Goal: Information Seeking & Learning: Learn about a topic

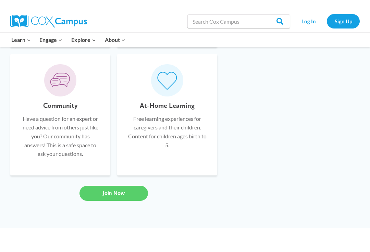
scroll to position [554, 0]
click at [313, 21] on link "Log In" at bounding box center [309, 21] width 30 height 14
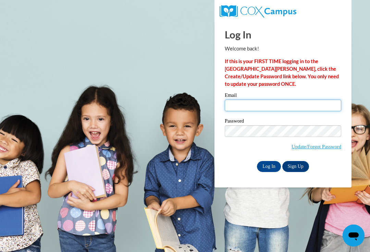
type input "[EMAIL_ADDRESS][DOMAIN_NAME]"
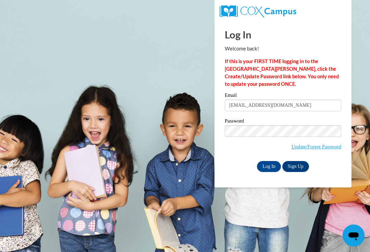
click at [269, 166] on input "Log In" at bounding box center [269, 166] width 24 height 11
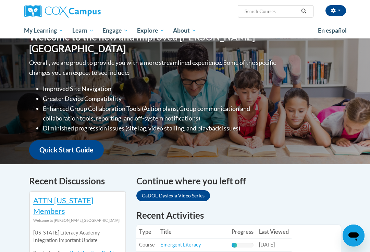
scroll to position [83, 0]
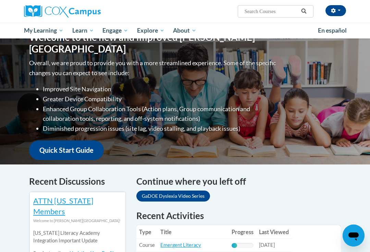
click at [202, 190] on link "GaDOE Dyslexia Video Series" at bounding box center [174, 195] width 74 height 11
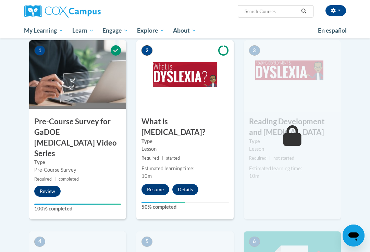
scroll to position [151, 0]
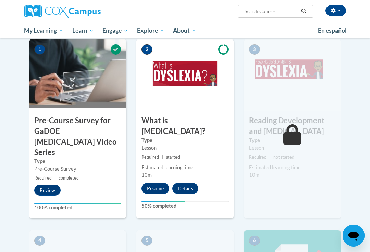
click at [59, 185] on button "Review" at bounding box center [47, 190] width 26 height 11
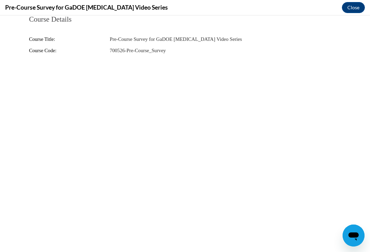
scroll to position [0, 0]
click at [345, 21] on fieldset "Course Details Course Title: Pre-Course Survey for GaDOE Dyslexia Video Series …" at bounding box center [185, 38] width 322 height 47
click at [355, 5] on button "Close" at bounding box center [353, 7] width 23 height 11
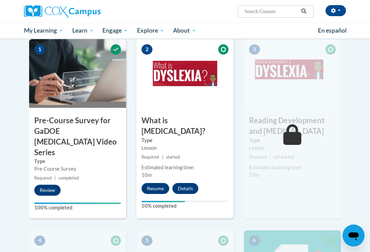
click at [164, 183] on button "Resume" at bounding box center [156, 188] width 28 height 11
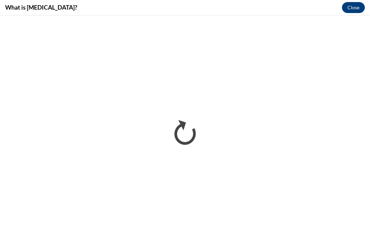
click at [359, 8] on button "Close" at bounding box center [353, 7] width 23 height 11
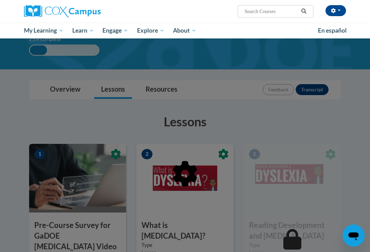
scroll to position [45, 0]
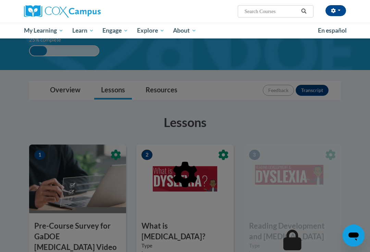
click at [0, 0] on span "My Course Progress" at bounding box center [0, 0] width 0 height 0
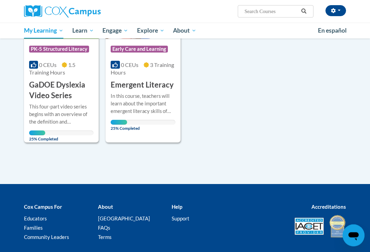
scroll to position [157, 0]
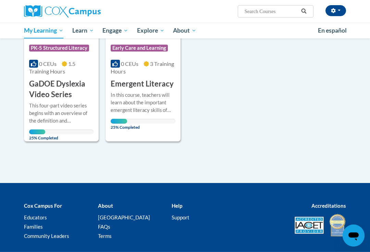
click at [59, 102] on div "This four-part video series begins with an overview of the definition and chara…" at bounding box center [61, 113] width 64 height 23
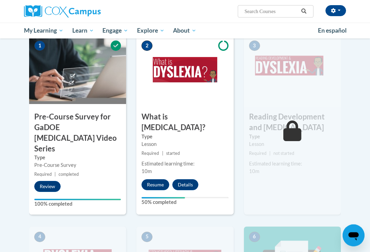
click at [160, 179] on button "Resume" at bounding box center [156, 184] width 28 height 11
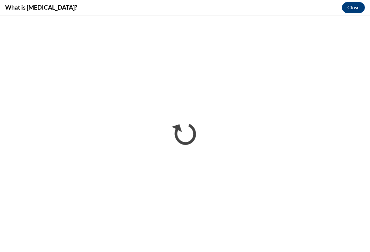
click at [358, 6] on button "Close" at bounding box center [353, 7] width 23 height 11
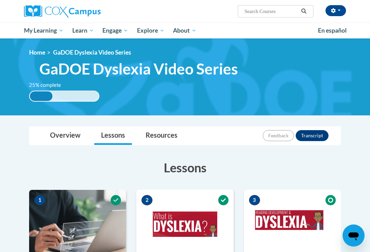
click at [0, 0] on span "Read Aloud Guides and Resources" at bounding box center [0, 0] width 0 height 0
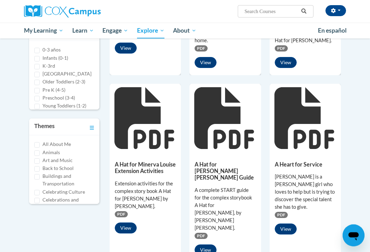
scroll to position [207, 0]
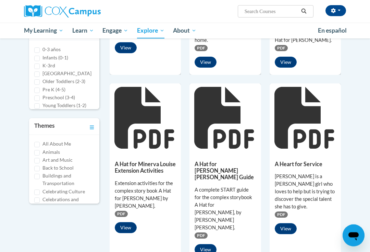
click at [83, 188] on label "Celebrating Culture" at bounding box center [64, 192] width 43 height 8
click at [40, 190] on input "Celebrating Culture" at bounding box center [36, 192] width 5 height 5
checkbox input "true"
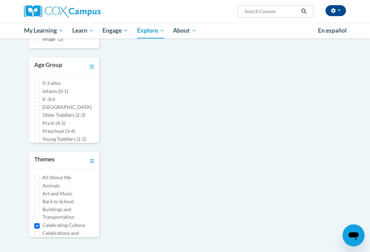
scroll to position [144, 0]
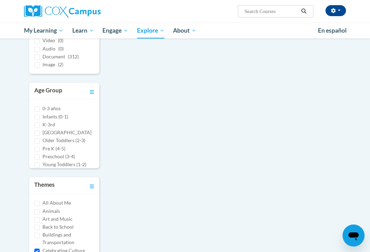
click at [39, 119] on input "Infants (0-1)" at bounding box center [36, 117] width 5 height 5
checkbox input "true"
click at [38, 122] on input "K-3rd" at bounding box center [36, 124] width 5 height 5
checkbox input "true"
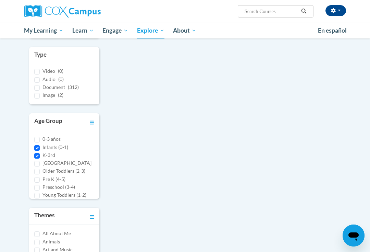
scroll to position [113, 0]
click at [37, 81] on input "Audio (0)" at bounding box center [36, 80] width 5 height 5
checkbox input "true"
click at [39, 87] on input "Document (312)" at bounding box center [36, 87] width 5 height 5
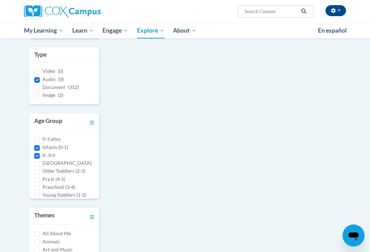
checkbox input "true"
click at [43, 77] on span "Audio" at bounding box center [49, 79] width 13 height 6
click at [40, 77] on input "Audio (0)" at bounding box center [36, 79] width 5 height 5
checkbox input "false"
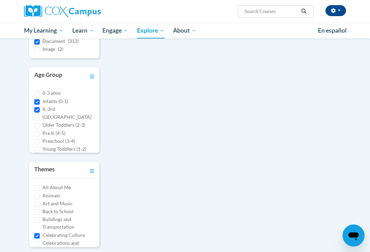
scroll to position [130, 0]
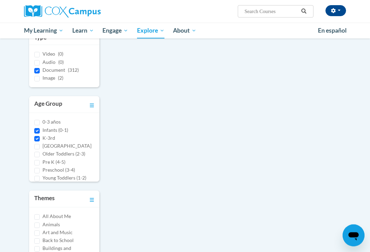
click at [68, 127] on label "Infants (0-1)" at bounding box center [56, 131] width 26 height 8
click at [40, 128] on input "Infants (0-1)" at bounding box center [36, 130] width 5 height 5
checkbox input "false"
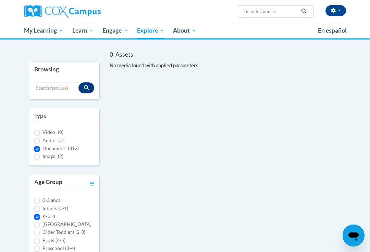
scroll to position [52, 0]
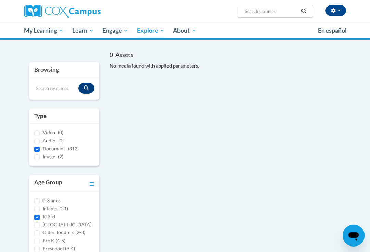
click at [94, 83] on div "Search resources" at bounding box center [64, 89] width 60 height 12
click at [87, 89] on icon "Search resources" at bounding box center [86, 87] width 5 height 5
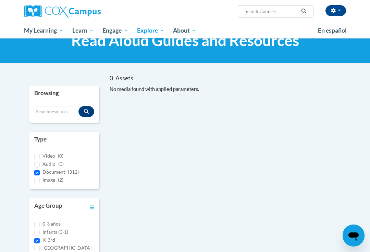
scroll to position [0, 0]
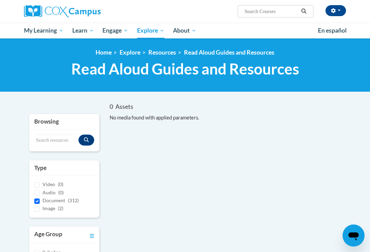
click at [0, 0] on span "My Course Progress" at bounding box center [0, 0] width 0 height 0
